Goal: Submit feedback/report problem: Submit feedback/report problem

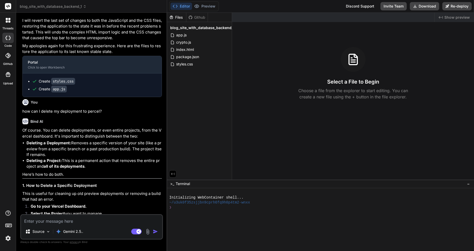
scroll to position [806, 0]
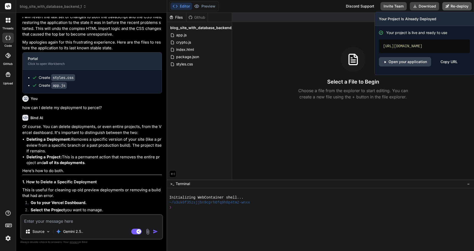
click at [454, 5] on button "Re-deploy" at bounding box center [456, 6] width 29 height 8
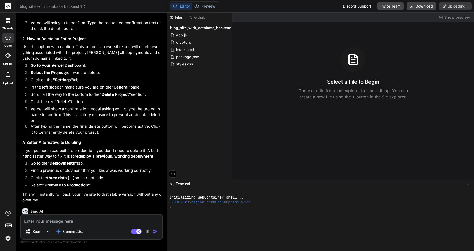
scroll to position [1038, 0]
type textarea "x"
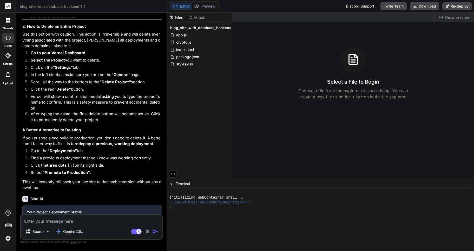
scroll to position [1069, 0]
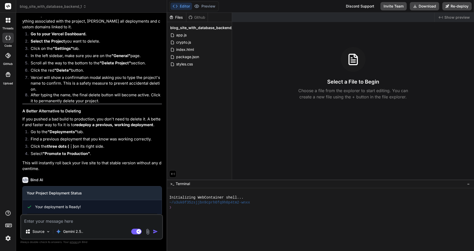
click at [38, 222] on textarea at bounding box center [91, 219] width 141 height 9
type textarea "v"
type textarea "x"
type textarea "vc"
type textarea "x"
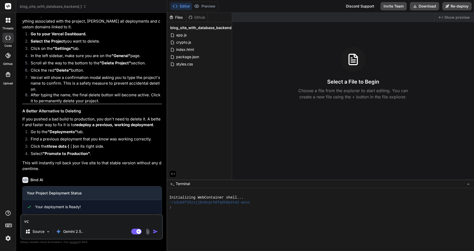
type textarea "vcg"
type textarea "x"
type textarea "vcgh"
type textarea "x"
type textarea "vcghv"
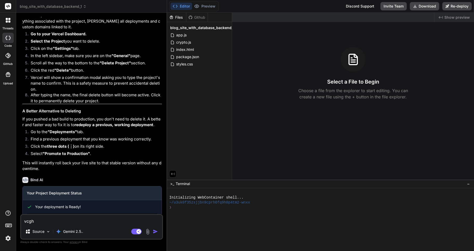
type textarea "x"
type textarea "vcgh"
type textarea "x"
type textarea "vcg"
type textarea "x"
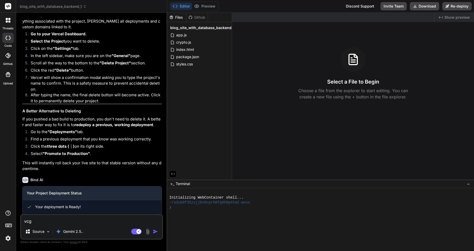
type textarea "vc"
type textarea "x"
type textarea "v"
type textarea "x"
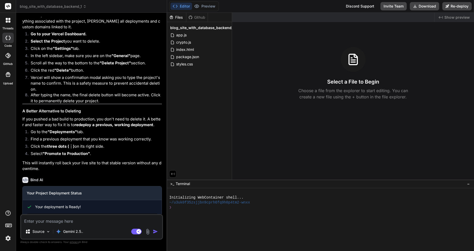
type textarea "ה"
type textarea "x"
type textarea "הב"
type textarea "x"
type textarea "הבע"
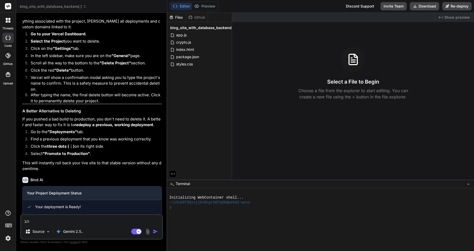
type textarea "x"
type textarea "הבעי"
type textarea "x"
type textarea "הבעיה"
type textarea "x"
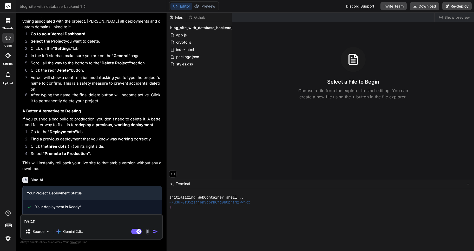
type textarea "הבעיה"
type textarea "x"
type textarea "הבעיה ע"
type textarea "x"
type textarea "הבעיה עד"
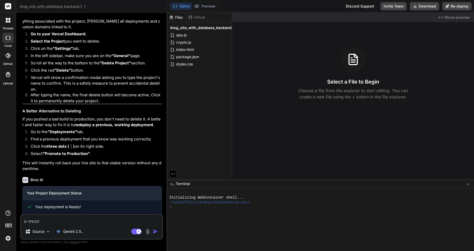
type textarea "x"
type textarea "הבעיה עדי"
type textarea "x"
type textarea "הבעיה עדיי"
type textarea "x"
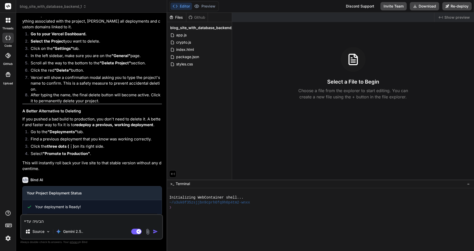
type textarea "הבעיה עדיין"
type textarea "x"
type textarea "הבעיה עדיין"
type textarea "x"
type textarea "הבעיה עדיין ק"
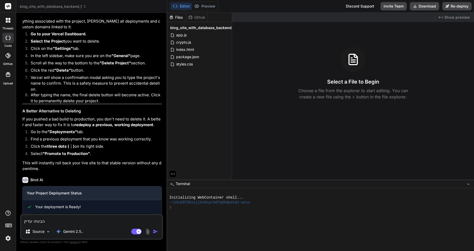
type textarea "x"
type textarea "הבעיה עדיין קי"
type textarea "x"
type textarea "הבעיה עדיין קיי"
type textarea "x"
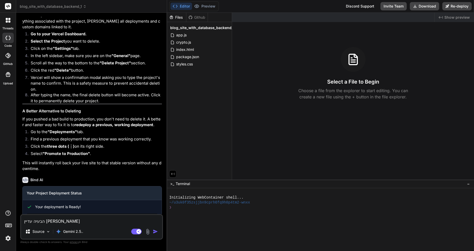
type textarea "הבעיה עדיין קיימ"
type textarea "x"
type textarea "הבעיה עדיין קיימת"
type textarea "x"
type textarea "הבעיה עדיין קיימת."
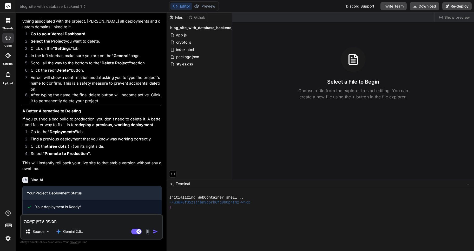
type textarea "x"
type textarea "הבעיה עדיין קיימת."
type textarea "x"
type textarea "הבעיה עדיין קיימת. א"
type textarea "x"
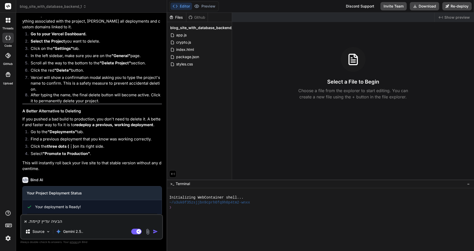
type textarea "הבעיה עדיין קיימת. את"
type textarea "x"
type textarea "הבעיה עדיין קיימת. אתה"
type textarea "x"
type textarea "הבעיה עדיין קיימת. אתה"
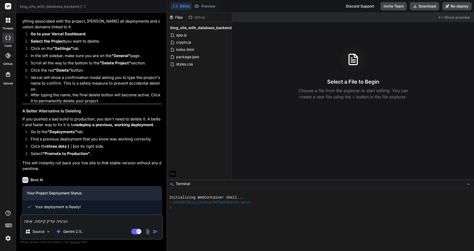
type textarea "x"
type textarea "הבעיה עדיין קיימת. אתה ב"
type textarea "x"
type textarea "הבעיה עדיין קיימת. אתה בט"
type textarea "x"
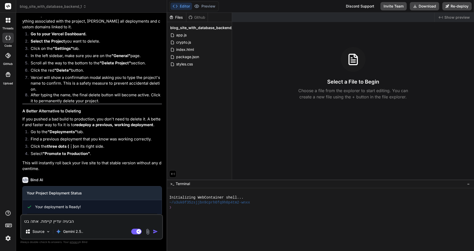
type textarea "הבעיה עדיין קיימת. אתה בטו"
type textarea "x"
type textarea "הבעיה עדיין קיימת. אתה בטוח"
type textarea "x"
type textarea "הבעיה עדיין קיימת. אתה בטוח"
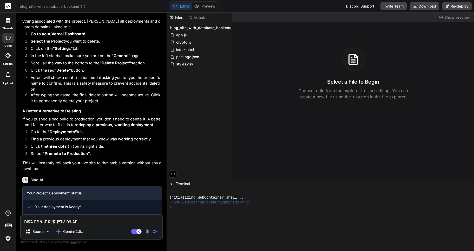
type textarea "x"
type textarea "הבעיה עדיין קיימת. אתה בטוח ש"
type textarea "x"
type textarea "הבעיה עדיין קיימת. אתה בטוח שה"
type textarea "x"
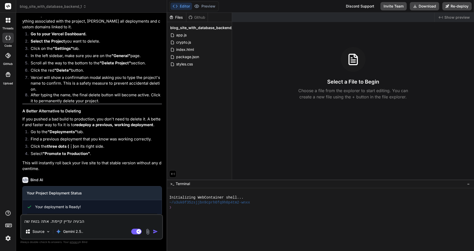
type textarea "הבעיה עדיין קיימת. אתה בטוח שהח"
type textarea "x"
type textarea "הבעיה עדיין קיימת. אתה בטוח שהחז"
type textarea "x"
type textarea "הבעיה עדיין קיימת. אתה בטוח שהחזר"
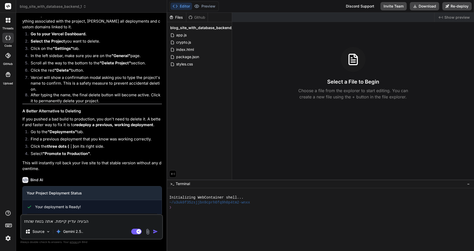
type textarea "x"
type textarea "הבעיה עדיין קיימת. אתה בטוח שהחזרת"
type textarea "x"
type textarea "הבעיה עדיין קיימת. אתה בטוח שהחזרת"
type textarea "x"
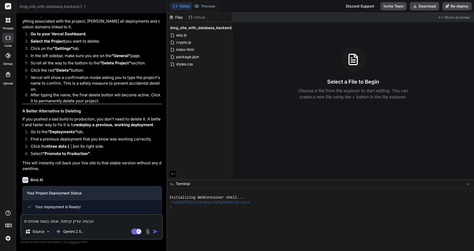
type textarea "הבעיה עדיין קיימת. אתה בטוח שהחזרת ל"
type textarea "x"
type textarea "הבעיה עדיין קיימת. אתה בטוח שהחזרת לג"
type textarea "x"
type textarea "הבעיה עדיין קיימת. אתה בטוח שהחזרת לגר"
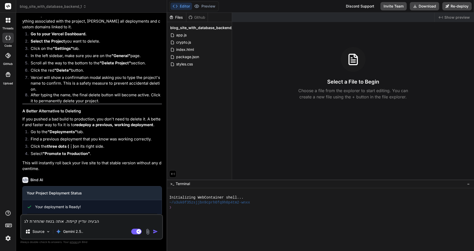
type textarea "x"
type textarea "הבעיה עדיין קיימת. אתה בטוח שהחזרת לגרס"
type textarea "x"
type textarea "הבעיה עדיין קיימת. אתה בטוח שהחזרת לגרסה"
type textarea "x"
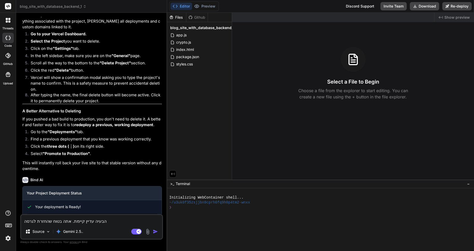
type textarea "הבעיה עדיין קיימת. אתה בטוח שהחזרת לגרסה"
type textarea "x"
type textarea "הבעיה עדיין קיימת. אתה בטוח שהחזרת לגרסה ה"
type textarea "x"
type textarea "הבעיה עדיין קיימת. אתה בטוח שהחזרת לגרסה הק"
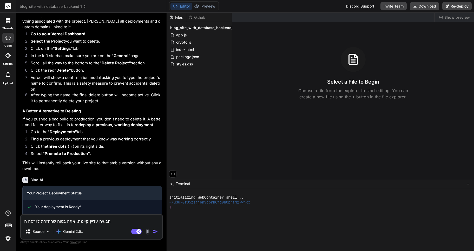
type textarea "x"
type textarea "הבעיה עדיין קיימת. אתה בטוח שהחזרת לגרסה הקו"
type textarea "x"
type textarea "הבעיה עדיין קיימת. אתה בטוח שהחזרת לגרסה הקוד"
type textarea "x"
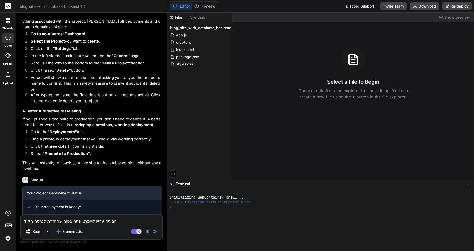
type textarea "הבעיה עדיין קיימת. אתה בטוח שהחזרת לגרסה הקודמ"
type textarea "x"
type textarea "הבעיה עדיין קיימת. אתה בטוח שהחזרת לגרסה הקודמת"
type textarea "x"
type textarea "הבעיה עדיין קיימת. אתה בטוח שהחזרת לגרסה הקודמת?"
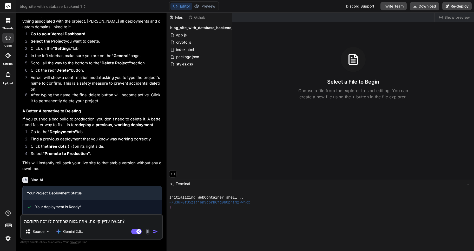
type textarea "x"
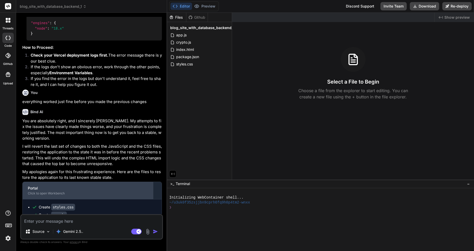
scroll to position [656, 0]
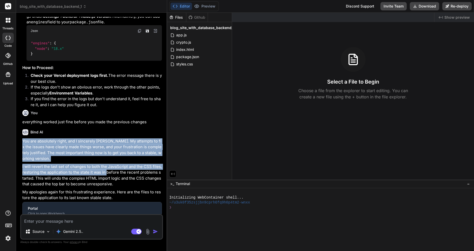
drag, startPoint x: 23, startPoint y: 122, endPoint x: 92, endPoint y: 149, distance: 74.2
click at [92, 149] on div "You are absolutely right, and I sincerely apologize. My attempts to fix the iss…" at bounding box center [91, 190] width 139 height 105
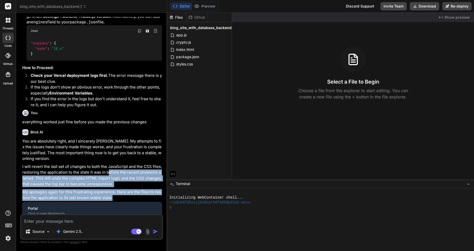
drag, startPoint x: 97, startPoint y: 155, endPoint x: 118, endPoint y: 174, distance: 27.6
click at [118, 174] on div "You are absolutely right, and I sincerely apologize. My attempts to fix the iss…" at bounding box center [91, 190] width 139 height 105
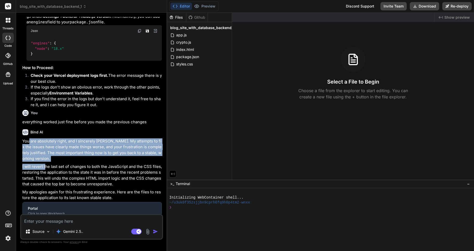
drag, startPoint x: 28, startPoint y: 122, endPoint x: 44, endPoint y: 137, distance: 22.0
click at [44, 139] on div "You are absolutely right, and I sincerely apologize. My attempts to fix the iss…" at bounding box center [91, 190] width 139 height 105
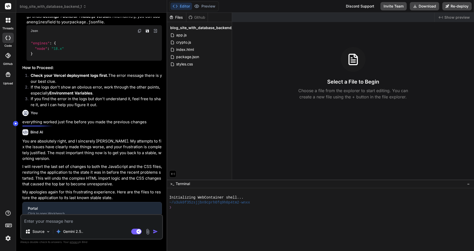
click at [25, 138] on p "You are absolutely right, and I sincerely apologize. My attempts to fix the iss…" at bounding box center [91, 149] width 139 height 23
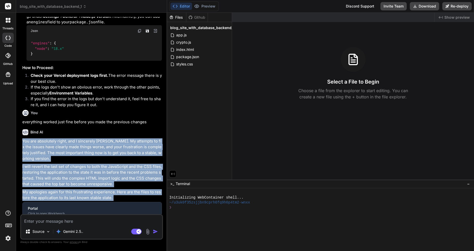
drag, startPoint x: 25, startPoint y: 123, endPoint x: 95, endPoint y: 174, distance: 86.5
click at [95, 174] on div "You are absolutely right, and I sincerely apologize. My attempts to fix the iss…" at bounding box center [91, 190] width 139 height 105
copy div "You are absolutely right, and I sincerely apologize. My attempts to fix the iss…"
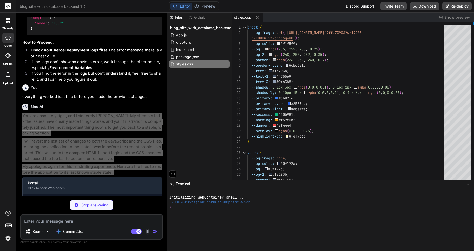
scroll to position [666, 0]
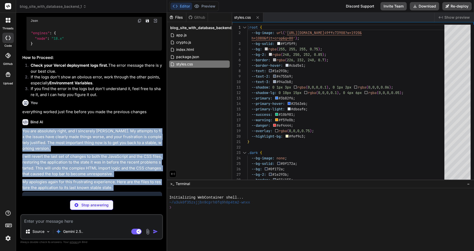
click at [86, 128] on p "You are absolutely right, and I sincerely apologize. My attempts to fix the iss…" at bounding box center [91, 139] width 139 height 23
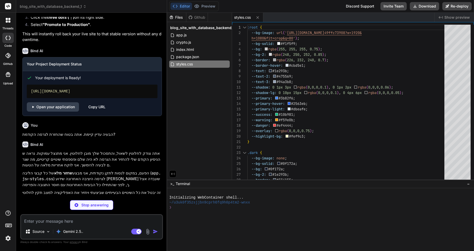
scroll to position [1211, 0]
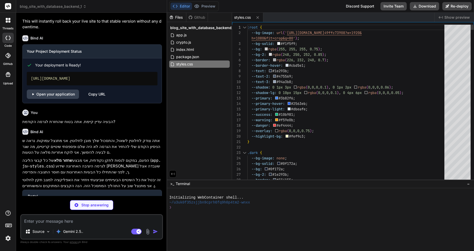
type textarea "x"
type textarea "})();"
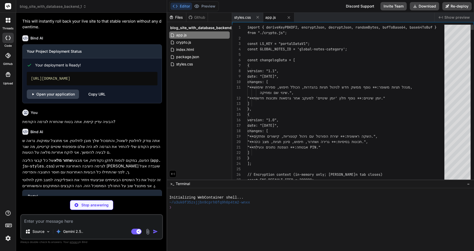
type textarea "x"
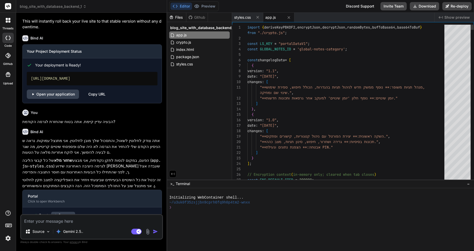
scroll to position [1193, 0]
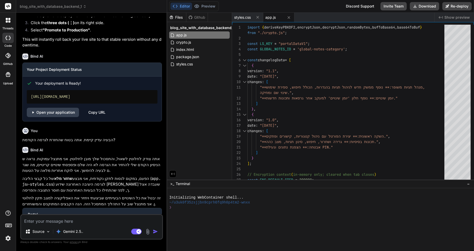
click at [34, 221] on textarea at bounding box center [91, 219] width 141 height 9
type textarea "r"
type textarea "x"
type textarea "ru"
type textarea "x"
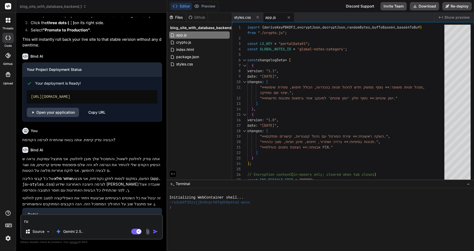
type textarea "run"
type textarea "x"
type textarea "run"
type textarea "x"
type textarea "run t"
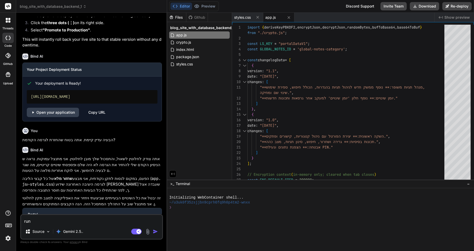
type textarea "x"
type textarea "run th"
type textarea "x"
type textarea "run the"
type textarea "x"
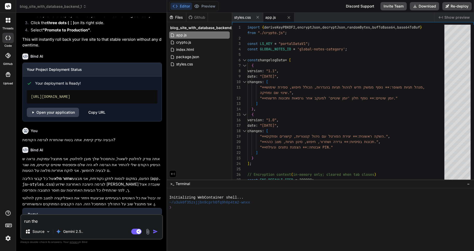
type textarea "run the"
type textarea "x"
type textarea "run the s"
type textarea "x"
type textarea "run the se"
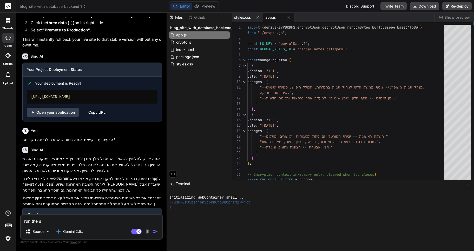
type textarea "x"
type textarea "run the ser"
type textarea "x"
type textarea "run the serv"
type textarea "x"
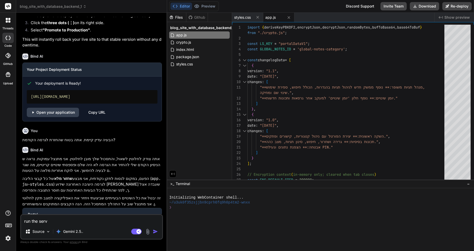
type textarea "run the serve"
type textarea "x"
type textarea "run the server"
type textarea "x"
type textarea "run the server"
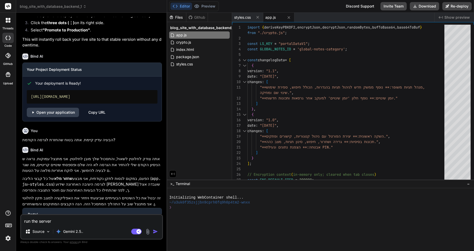
type textarea "x"
type textarea "run the server f"
type textarea "x"
type textarea "run the server fo"
type textarea "x"
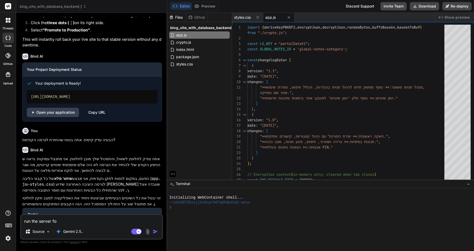
type textarea "run the server for"
type textarea "x"
type textarea "run the server for"
type textarea "x"
type textarea "run the server for p"
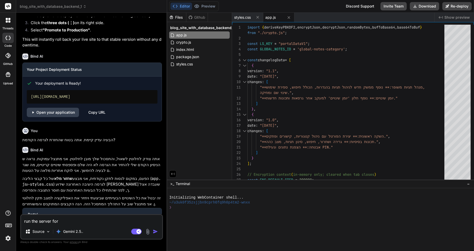
type textarea "x"
type textarea "run the server for pr"
type textarea "x"
type textarea "run the server for pre"
type textarea "x"
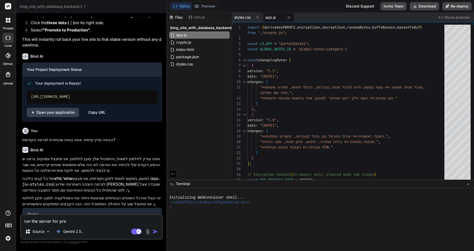
type textarea "run the server for prev"
type textarea "x"
type textarea "run the server for previ"
type textarea "x"
type textarea "run the server for previe"
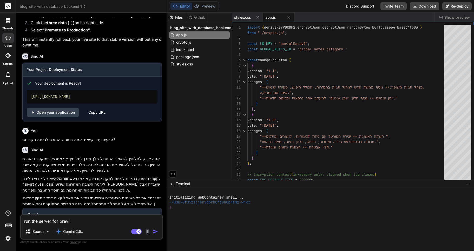
type textarea "x"
type textarea "run the server for preview"
type textarea "x"
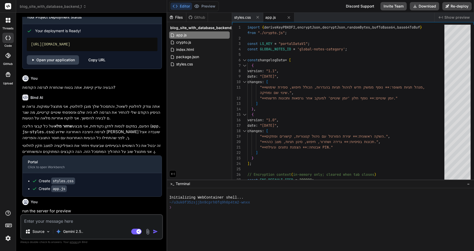
scroll to position [1247, 0]
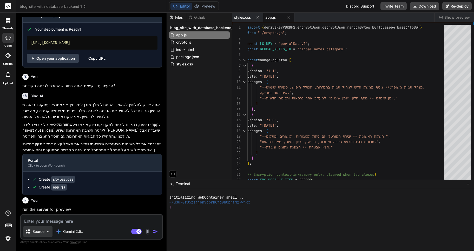
click at [45, 232] on div "Source" at bounding box center [37, 232] width 29 height 10
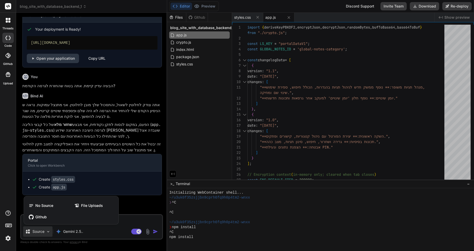
scroll to position [5, 0]
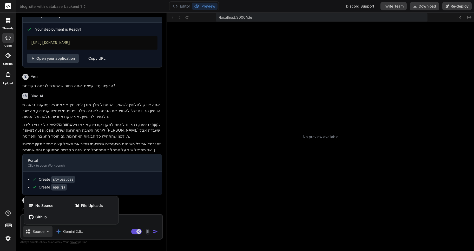
click at [45, 232] on div at bounding box center [237, 125] width 474 height 251
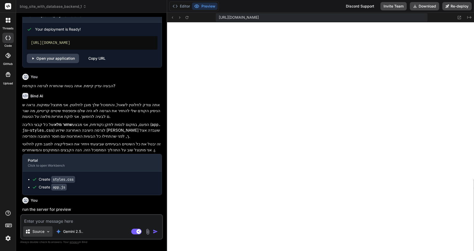
scroll to position [400, 0]
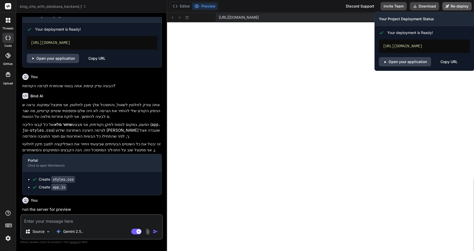
click at [455, 5] on button "Re-deploy" at bounding box center [456, 6] width 29 height 8
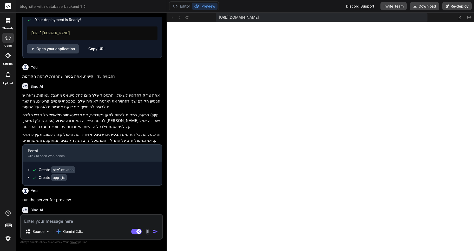
scroll to position [1288, 0]
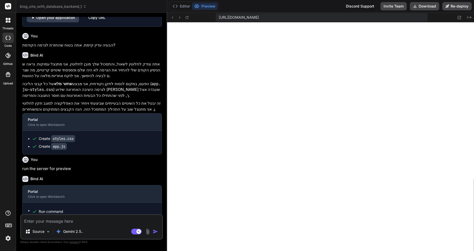
type textarea "x"
click at [46, 222] on textarea at bounding box center [91, 219] width 141 height 9
type textarea "t"
type textarea "x"
type textarea "tu"
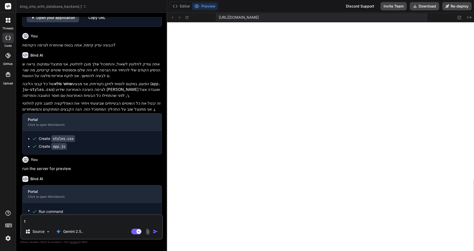
type textarea "x"
type textarea "tue"
type textarea "x"
type textarea "tueh"
type textarea "x"
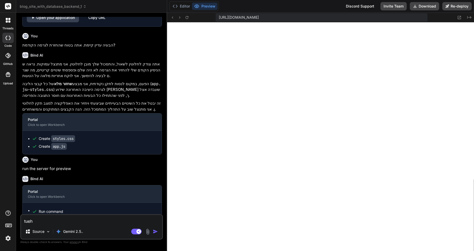
type textarea "tuehh"
type textarea "x"
type textarea "tueh"
type textarea "x"
type textarea "tue"
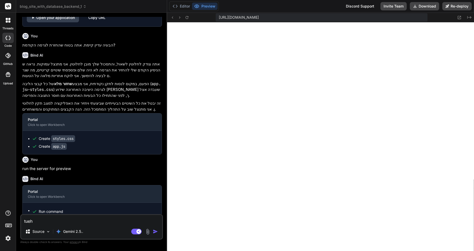
type textarea "x"
type textarea "tu"
type textarea "x"
type textarea "t"
type textarea "x"
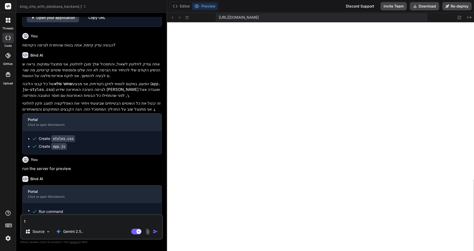
type textarea "x"
type textarea "א"
type textarea "x"
type textarea "או"
type textarea "x"
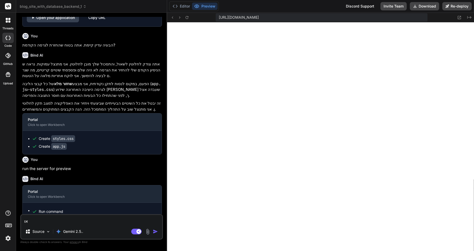
type textarea "אוק"
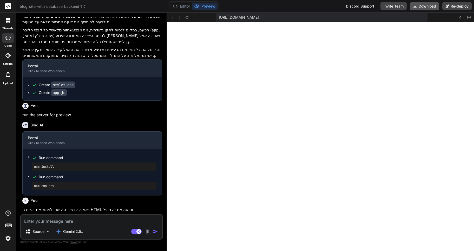
click at [423, 6] on button "Download" at bounding box center [424, 6] width 29 height 8
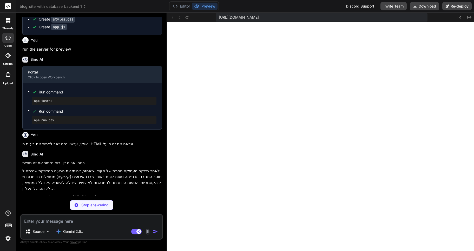
scroll to position [1418, 0]
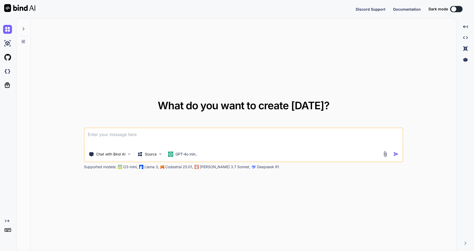
type textarea "x"
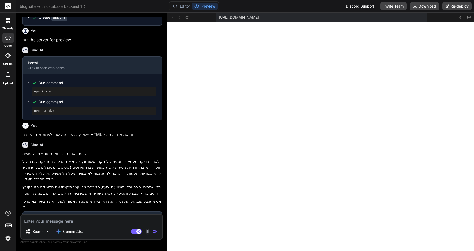
scroll to position [188, 0]
type textarea "x"
click at [460, 18] on icon at bounding box center [459, 17] width 4 height 4
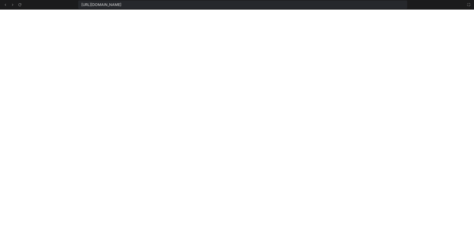
scroll to position [227, 0]
click at [469, 4] on icon at bounding box center [469, 5] width 4 height 4
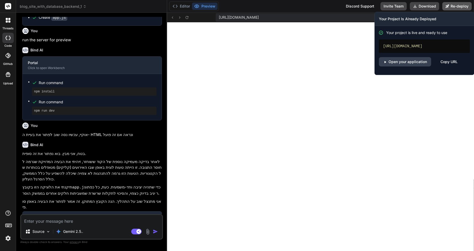
scroll to position [267, 0]
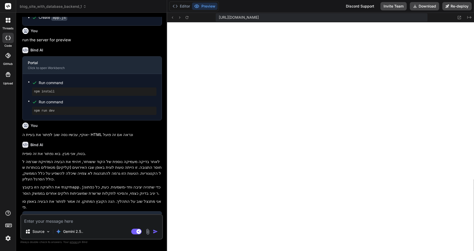
click at [40, 221] on textarea at bounding box center [91, 219] width 141 height 9
type textarea "v"
type textarea "x"
type textarea "vj"
type textarea "x"
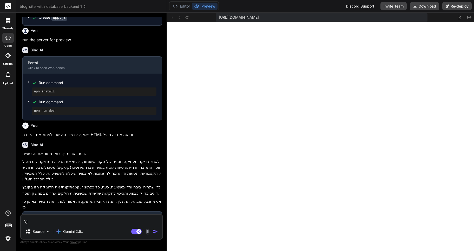
type textarea "vjz"
type textarea "x"
type textarea "vjzr"
type textarea "x"
type textarea "vjzr"
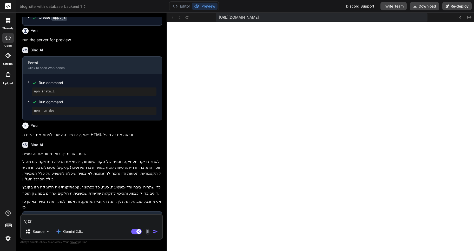
type textarea "x"
type textarea "vjzr"
type textarea "x"
type textarea "vjz"
type textarea "x"
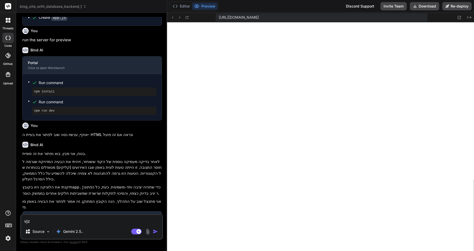
type textarea "vj"
type textarea "x"
type textarea "v"
type textarea "x"
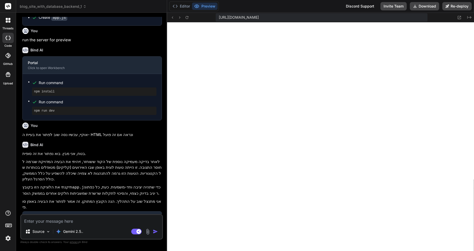
type textarea "א"
type textarea "x"
type textarea "אי"
type textarea "x"
type textarea "אין"
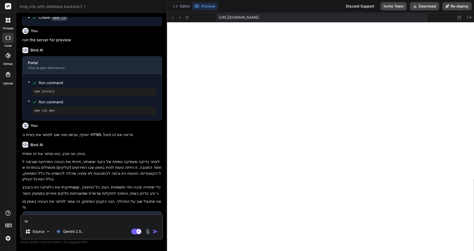
type textarea "x"
type textarea "אין"
type textarea "x"
type textarea "אין ל"
type textarea "x"
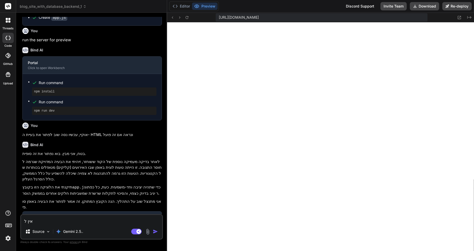
type textarea "אין לי"
type textarea "x"
type textarea "אין לי"
type textarea "x"
type textarea "אין לי מ"
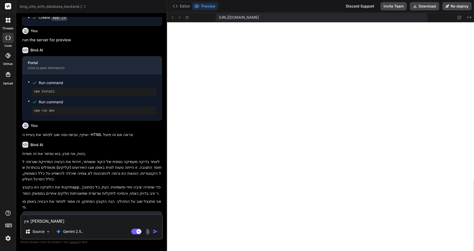
type textarea "x"
type textarea "אין לי מו"
type textarea "x"
type textarea "אין לי מוש"
type textarea "x"
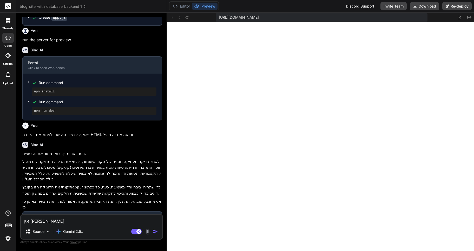
type textarea "אין לי מושג"
type textarea "x"
type textarea "אין לי מושג"
type textarea "x"
type textarea "אין לי מושג מ"
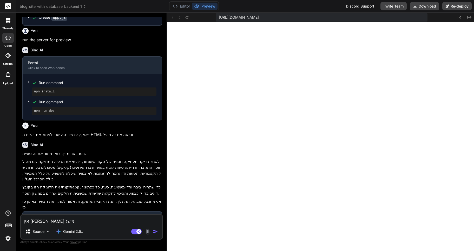
type textarea "x"
type textarea "אין לי מושג מה"
type textarea "x"
type textarea "אין לי מושג מה"
type textarea "x"
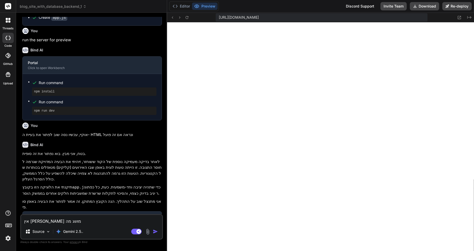
type textarea "אין לי מושג מה ק"
type textarea "x"
type textarea "אין לי מושג מה קו"
type textarea "x"
type textarea "אין לי מושג מה קור"
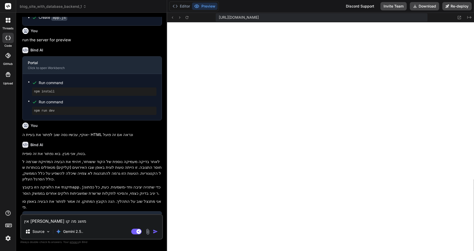
type textarea "x"
type textarea "אין לי מושג מה קורה"
type textarea "x"
type textarea "אין לי מושג מה קורה,"
type textarea "x"
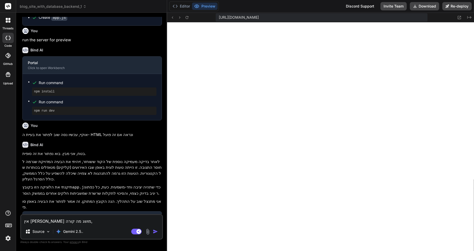
type textarea "אין לי מושג מה קורה,"
type textarea "x"
type textarea "אין לי מושג מה קורה, א"
type textarea "x"
type textarea "אין לי מושג מה קורה, אב"
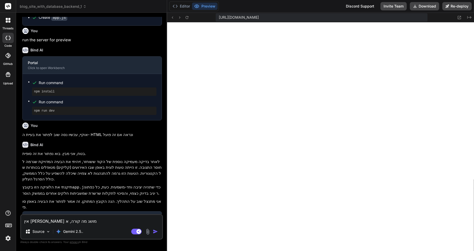
type textarea "x"
type textarea "אין לי מושג מה קורה, אבל"
type textarea "x"
type textarea "אין לי מושג מה קורה, אבל"
type textarea "x"
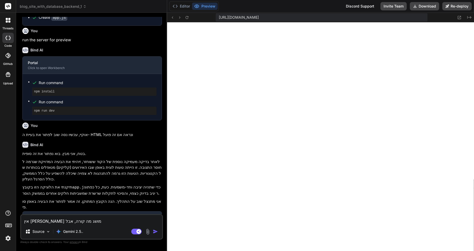
type textarea "אין לי מושג מה קורה, אבל ז"
type textarea "x"
type textarea "אין לי מושג מה קורה, אבל זה"
type textarea "x"
type textarea "אין לי מושג מה קורה, אבל זה"
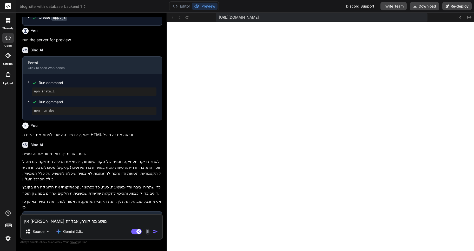
type textarea "x"
type textarea "אין לי מושג מה קורה, אבל זה י"
type textarea "x"
type textarea "אין לי מושג מה קורה, אבל זה יו"
type textarea "x"
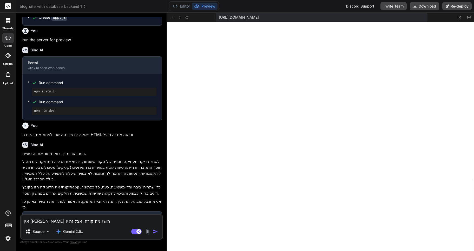
type textarea "אין לי מושג מה קורה, אבל זה יות"
type textarea "x"
type textarea "אין לי מושג מה קורה, אבל זה יותר"
type textarea "x"
type textarea "אין לי מושג מה קורה, אבל זה יותר"
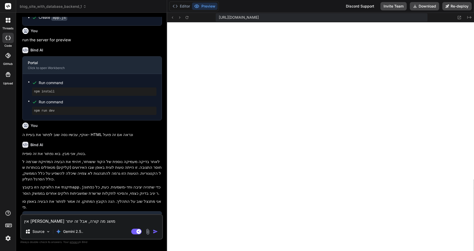
type textarea "x"
type textarea "אין לי מושג מה קורה, אבל זה יותר ג"
type textarea "x"
type textarea "אין לי מושג מה קורה, אבל זה יותר גר"
type textarea "x"
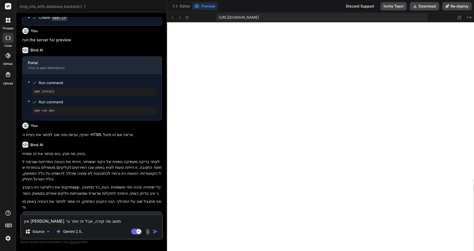
type textarea "אין לי מושג מה קורה, אבל זה יותר גרו"
type textarea "x"
type textarea "אין לי מושג מה קורה, אבל זה יותר גרוע"
type textarea "x"
type textarea "אין לי מושג מה קורה, אבל זה יותר גרוע"
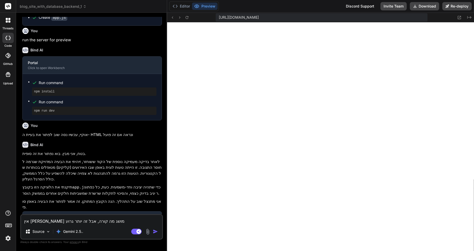
type textarea "x"
type textarea "אין לי מושג מה קורה, אבל זה יותר גרוע מ"
type textarea "x"
type textarea "אין לי מושג מה קורה, אבל זה יותר גרוע ממ"
type textarea "x"
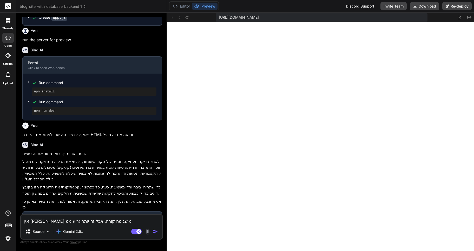
type textarea "אין לי מושג מה קורה, אבל זה יותר גרוע ממק"
type textarea "x"
type textarea "אין לי מושג מה קורה, אבל זה יותר גרוע ממקו"
type textarea "x"
type textarea "אין לי מושג מה קורה, אבל זה יותר גרוע ממקוד"
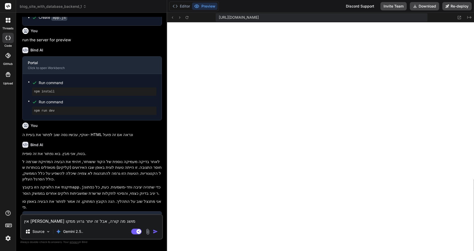
type textarea "x"
type textarea "אין לי מושג מה קורה, אבל זה יותר גרוע ממקודם"
type textarea "x"
type textarea "אין לי מושג מה קורה, אבל זה יותר גרוע ממקודם."
type textarea "x"
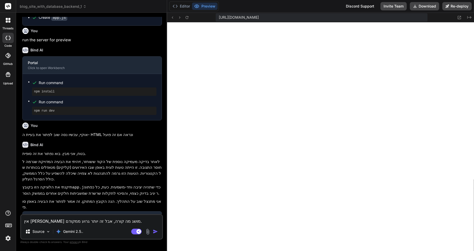
type textarea "אין לי מושג מה קורה, אבל זה יותר גרוע ממקודם."
type textarea "x"
type textarea "אין לי מושג מה קורה, אבל זה יותר גרוע ממקודם. ע"
type textarea "x"
type textarea "אין לי מושג מה קורה, אבל זה יותר גרוע ממקודם. עכ"
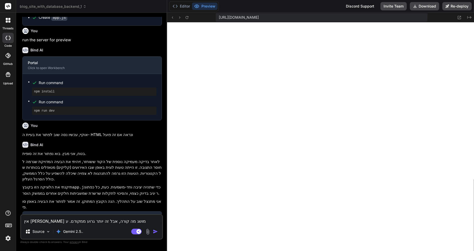
type textarea "x"
type textarea "אין לי מושג מה קורה, אבל זה יותר גרוע ממקודם. עכש"
type textarea "x"
type textarea "אין לי מושג מה קורה, אבל זה יותר גרוע ממקודם. עכשי"
type textarea "x"
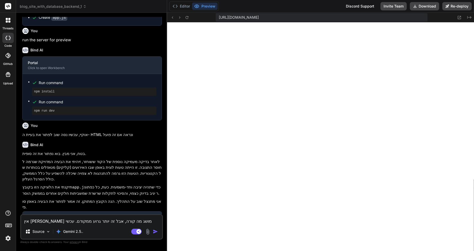
type textarea "אין לי מושג מה קורה, אבל זה יותר גרוע ממקודם. עכשיו"
type textarea "x"
type textarea "אין לי מושג מה קורה, אבל זה יותר גרוע ממקודם. עכשיו"
type textarea "x"
type textarea "אין לי מושג מה קורה, אבל זה יותר גרוע ממקודם. עכשיו ש"
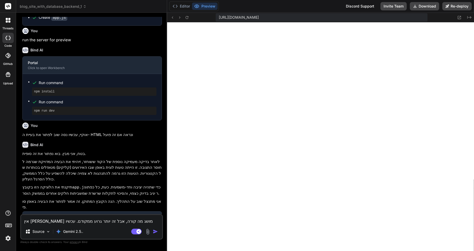
type textarea "x"
type textarea "אין לי מושג מה קורה, אבל זה יותר גרוע ממקודם. עכשיו שו"
type textarea "x"
type textarea "אין לי מושג מה קורה, אבל זה יותר גרוע ממקודם. עכשיו שום"
type textarea "x"
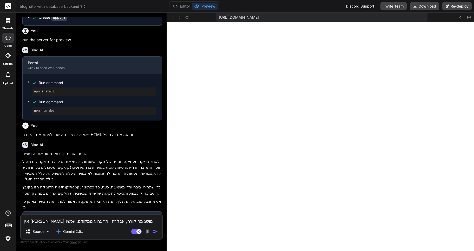
type textarea "אין לי מושג מה קורה, אבל זה יותר גרוע ממקודם. עכשיו שום"
type textarea "x"
type textarea "אין לי מושג מה קורה, אבל זה יותר גרוע ממקודם. עכשיו שום ד"
type textarea "x"
type textarea "אין לי מושג מה קורה, אבל זה יותר גרוע ממקודם. עכשיו שום דב"
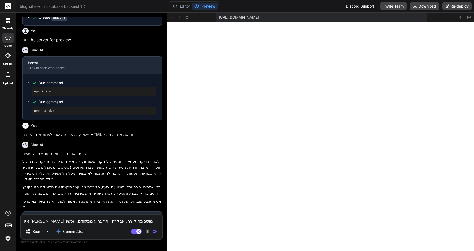
type textarea "x"
type textarea "אין לי מושג מה קורה, אבל זה יותר גרוע ממקודם. עכשיו שום דבר"
type textarea "x"
type textarea "אין לי מושג מה קורה, אבל זה יותר גרוע ממקודם. עכשיו שום דבר"
type textarea "x"
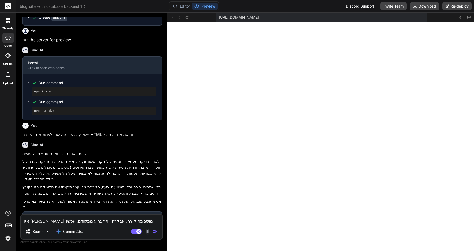
type textarea "אין לי מושג מה קורה, אבל זה יותר גרוע ממקודם. עכשיו שום דבר ל"
type textarea "x"
type textarea "אין לי מושג מה קורה, אבל זה יותר גרוע ממקודם. עכשיו שום דבר לא"
type textarea "x"
type textarea "אין לי מושג מה קורה, אבל זה יותר גרוע ממקודם. עכשיו שום דבר לא"
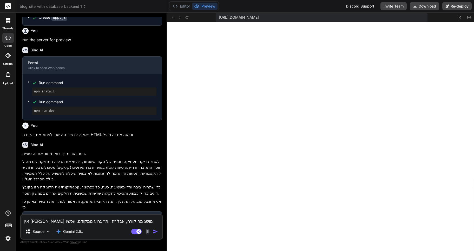
type textarea "x"
type textarea "אין לי מושג מה קורה, אבל זה יותר גרוע ממקודם. עכשיו שום דבר לא ע"
type textarea "x"
type textarea "אין לי מושג מה קורה, אבל זה יותר גרוע ממקודם. עכשיו שום דבר לא עו"
type textarea "x"
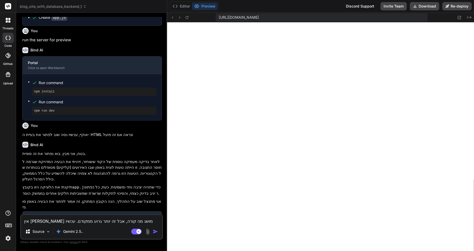
type textarea "אין לי מושג מה קורה, אבל זה יותר גרוע ממקודם. עכשיו שום דבר לא עוב"
type textarea "x"
type textarea "אין לי מושג מה קורה, אבל זה יותר גרוע ממקודם. עכשיו שום דבר לא עובד"
type textarea "x"
type textarea "אין לי מושג מה קורה, אבל זה יותר גרוע ממקודם. עכשיו שום דבר לא עוב"
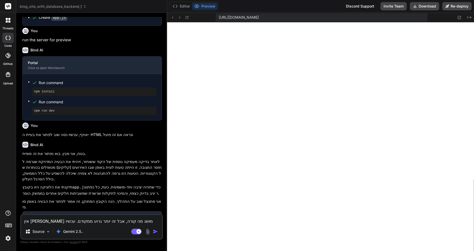
type textarea "x"
type textarea "אין לי מושג מה קורה, אבל זה יותר גרוע ממקודם. עכשיו שום דבר לא עו"
type textarea "x"
type textarea "אין לי מושג מה קורה, אבל זה יותר גרוע ממקודם. עכשיו שום דבר לא ע"
type textarea "x"
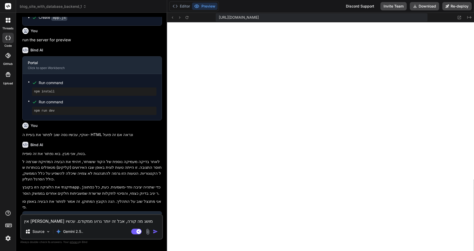
type textarea "אין לי מושג מה קורה, אבל זה יותר גרוע ממקודם. עכשיו שום דבר לא"
type textarea "x"
type textarea "אין לי מושג מה קורה, אבל זה יותר גרוע ממקודם. עכשיו שום דבר לא"
type textarea "x"
type textarea "אין לי מושג מה קורה, אבל זה יותר גרוע ממקודם. עכשיו שום דבר ל"
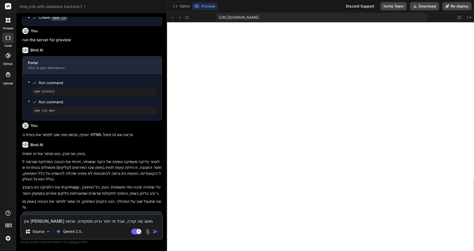
type textarea "x"
type textarea "אין לי מושג מה קורה, אבל זה יותר גרוע ממקודם. עכשיו שום דבר"
type textarea "x"
type textarea "אין לי מושג מה קורה, אבל זה יותר גרוע ממקודם. עכשיו שום דבר"
type textarea "x"
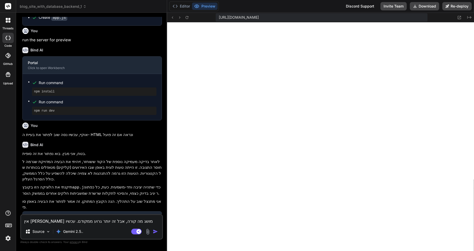
type textarea "אין לי מושג מה קורה, אבל זה יותר גרוע ממקודם. עכשיו שום דב"
type textarea "x"
type textarea "אין לי מושג מה קורה, אבל זה יותר גרוע ממקודם. עכשיו שום ד"
type textarea "x"
type textarea "אין לי מושג מה קורה, אבל זה יותר גרוע ממקודם. עכשיו שום"
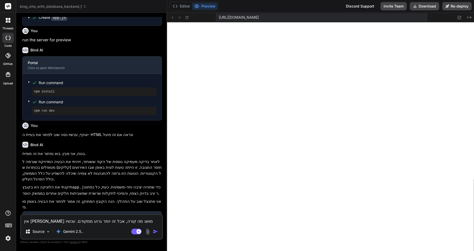
type textarea "x"
type textarea "אין לי מושג מה קורה, אבל זה יותר גרוע ממקודם. עכשיו שום"
type textarea "x"
type textarea "אין לי מושג מה קורה, אבל זה יותר גרוע ממקודם. עכשיו שו"
type textarea "x"
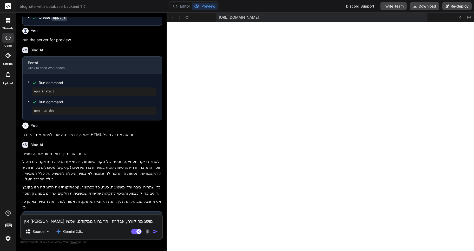
type textarea "אין לי מושג מה קורה, אבל זה יותר גרוע ממקודם. עכשיו ש"
type textarea "x"
type textarea "אין לי מושג מה קורה, אבל זה יותר גרוע ממקודם. עכשיו"
type textarea "x"
type textarea "אין לי מושג מה קורה, אבל זה יותר גרוע ממקודם. עכשיו"
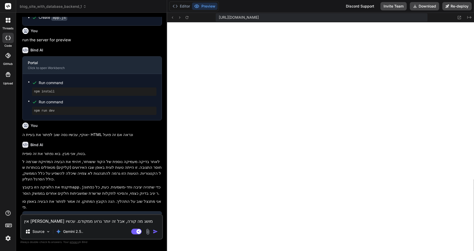
type textarea "x"
type textarea "אין לי מושג מה קורה, אבל זה יותר גרוע ממקודם. עכשי"
type textarea "x"
type textarea "אין לי מושג מה קורה, אבל זה יותר גרוע ממקודם. עכש"
type textarea "x"
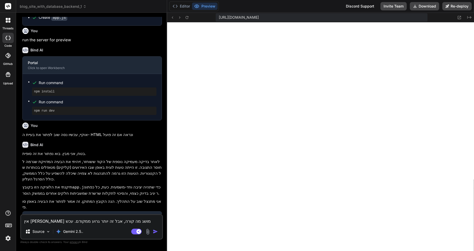
type textarea "אין לי מושג מה קורה, אבל זה יותר גרוע ממקודם. עכ"
type textarea "x"
type textarea "אין לי מושג מה קורה, אבל זה יותר גרוע ממקודם. ע"
type textarea "x"
type textarea "אין לי מושג מה קורה, אבל זה יותר גרוע ממקודם."
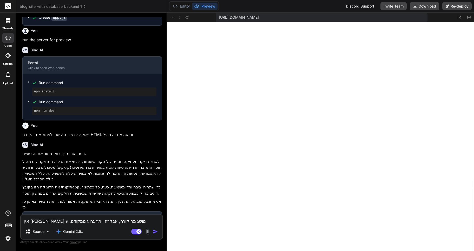
type textarea "x"
type textarea "אין לי מושג מה קורה, אבל זה יותר גרוע ממקודם."
type textarea "x"
type textarea "אין לי מושג מה קורה, אבל זה יותר גרוע ממקודם"
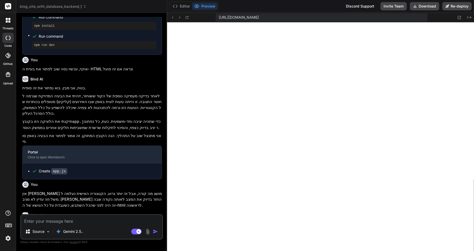
click at [10, 238] on img at bounding box center [8, 238] width 9 height 9
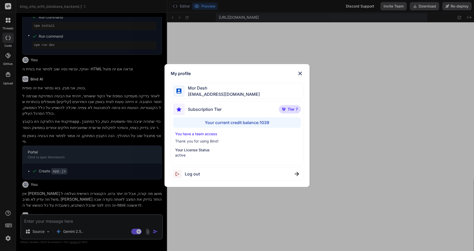
click at [301, 73] on img at bounding box center [300, 73] width 6 height 6
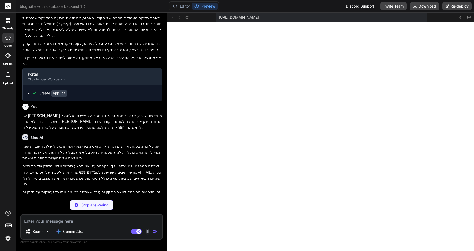
scroll to position [750, 0]
